Goal: Find contact information: Find contact information

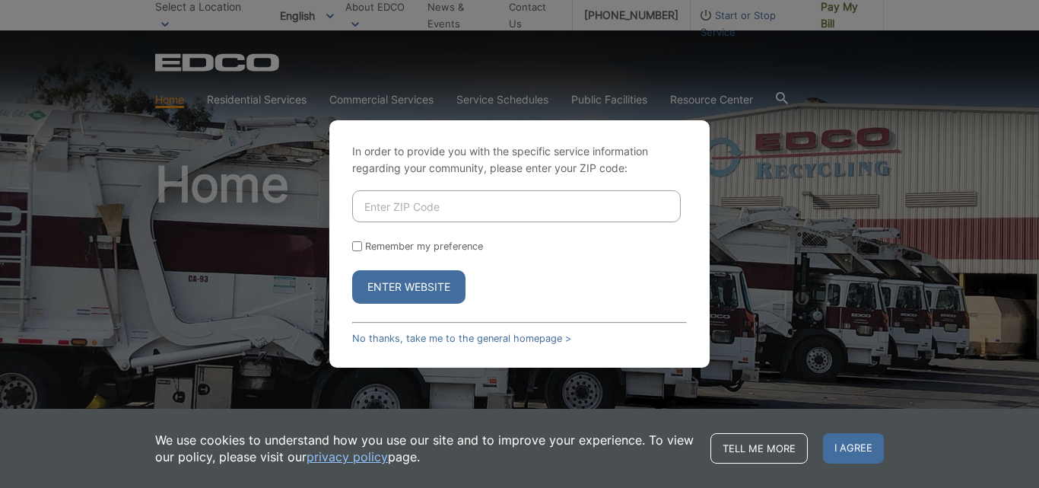
scroll to position [182, 15]
click at [799, 225] on div "In order to provide you with the specific service information regarding your co…" at bounding box center [519, 244] width 1039 height 488
click at [861, 440] on span "I agree" at bounding box center [853, 448] width 61 height 30
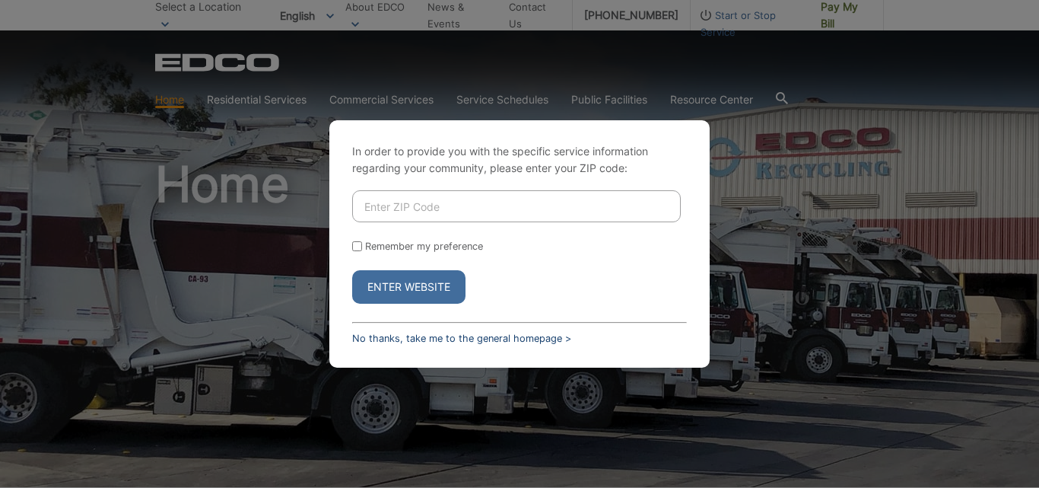
click at [378, 338] on link "No thanks, take me to the general homepage >" at bounding box center [461, 337] width 219 height 11
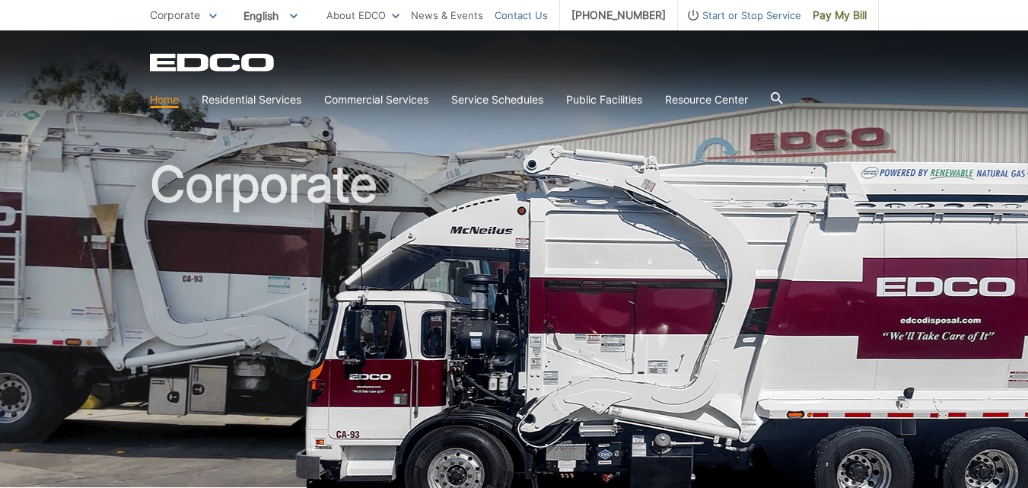
click at [537, 17] on link "Contact Us" at bounding box center [520, 15] width 53 height 17
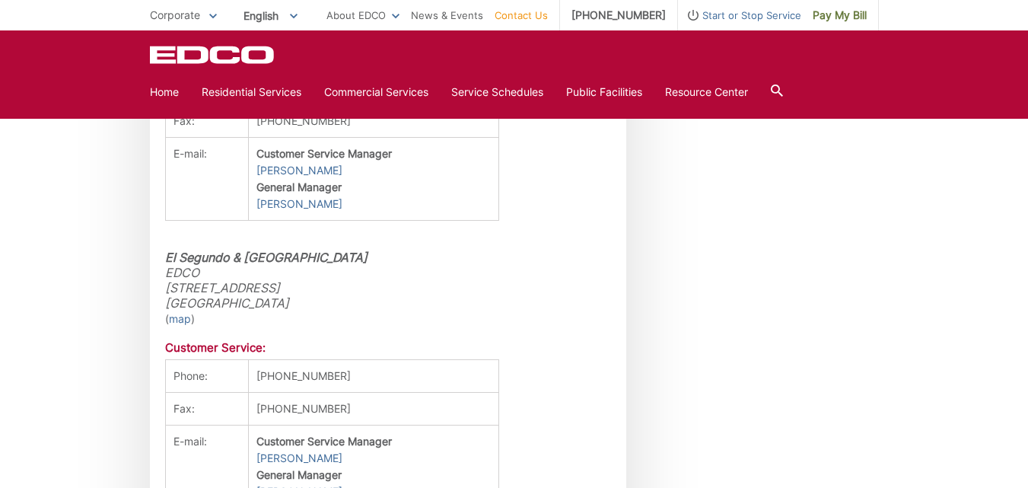
scroll to position [3581, 0]
